Goal: Navigation & Orientation: Go to known website

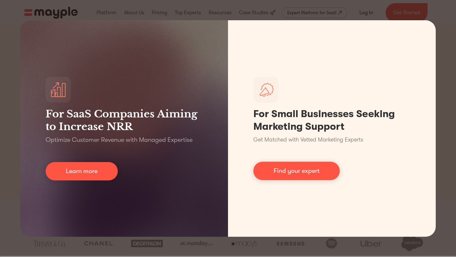
click at [0, 74] on div "For SaaS Companies Aiming to Increase NRR Optimize Customer Revenue with Manage…" at bounding box center [228, 128] width 456 height 257
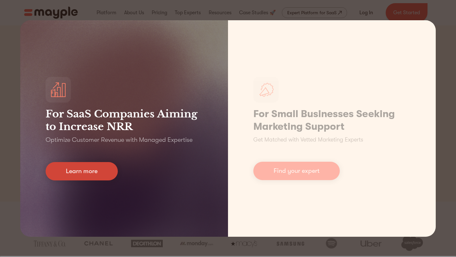
click at [83, 174] on link "Learn more" at bounding box center [82, 171] width 72 height 18
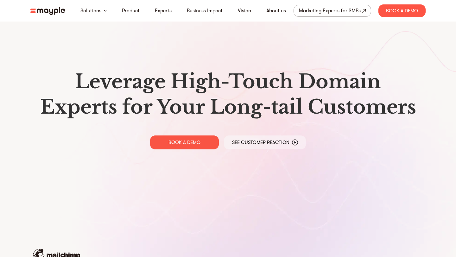
click at [56, 10] on img at bounding box center [47, 11] width 35 height 8
click at [49, 15] on nav "Solutions Product Experts Business Impact Vision About us Marketing Experts for…" at bounding box center [227, 11] width 405 height 22
click at [54, 14] on img at bounding box center [47, 11] width 35 height 8
click at [55, 14] on img at bounding box center [47, 11] width 35 height 8
click at [44, 10] on img at bounding box center [47, 11] width 35 height 8
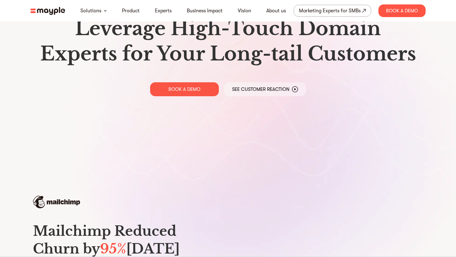
scroll to position [30, 0]
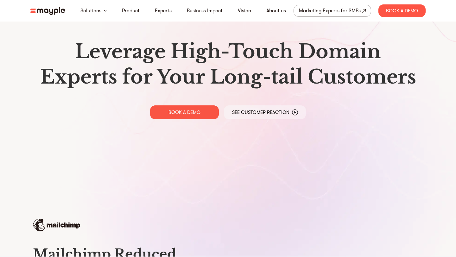
click at [55, 10] on img at bounding box center [47, 11] width 35 height 8
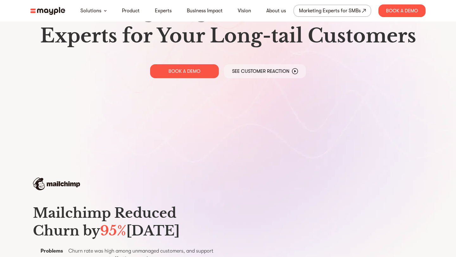
scroll to position [89, 0]
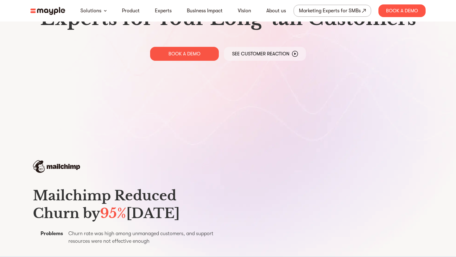
click at [41, 10] on img at bounding box center [47, 11] width 35 height 8
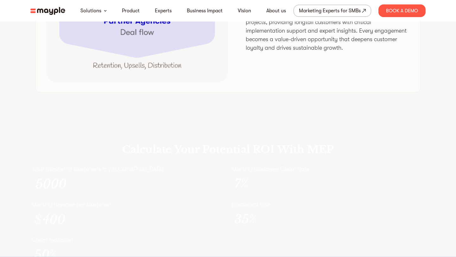
scroll to position [1478, 0]
